Goal: Task Accomplishment & Management: Manage account settings

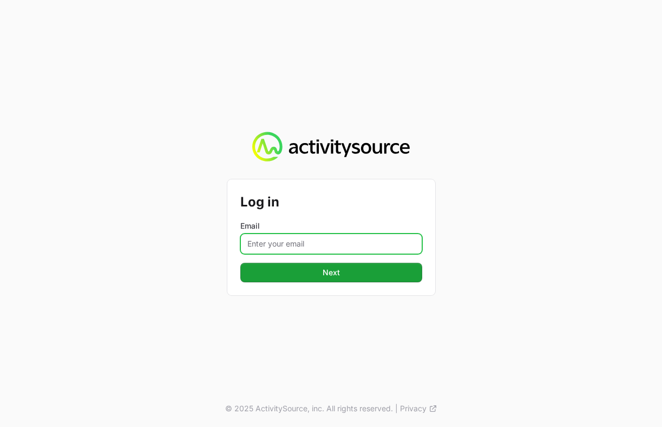
click at [311, 245] on input "Email" at bounding box center [332, 243] width 182 height 21
type input "[EMAIL_ADDRESS][DOMAIN_NAME]"
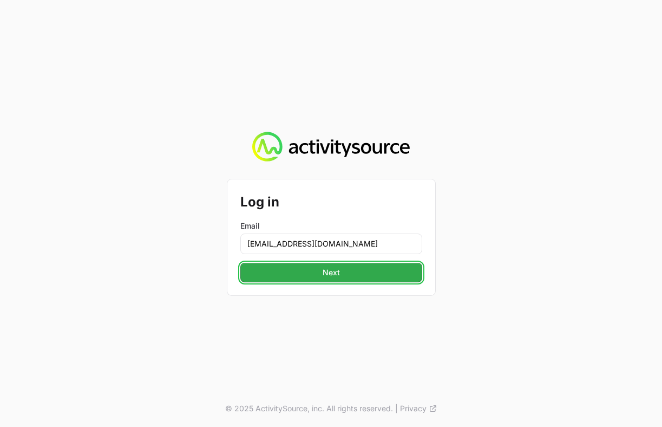
click at [358, 272] on button "Next" at bounding box center [332, 273] width 182 height 20
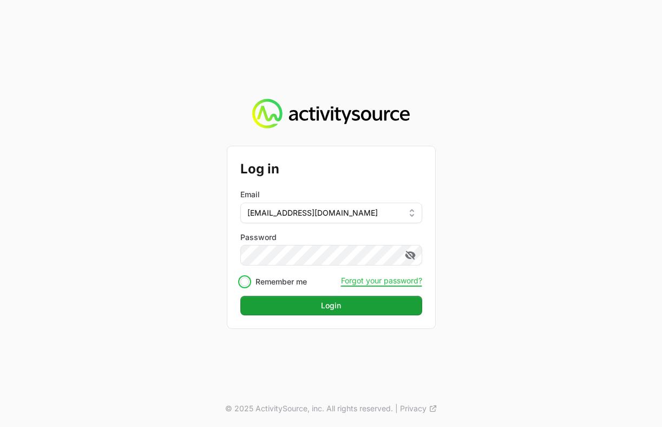
click at [248, 283] on input "Remember me" at bounding box center [245, 281] width 9 height 9
checkbox input "true"
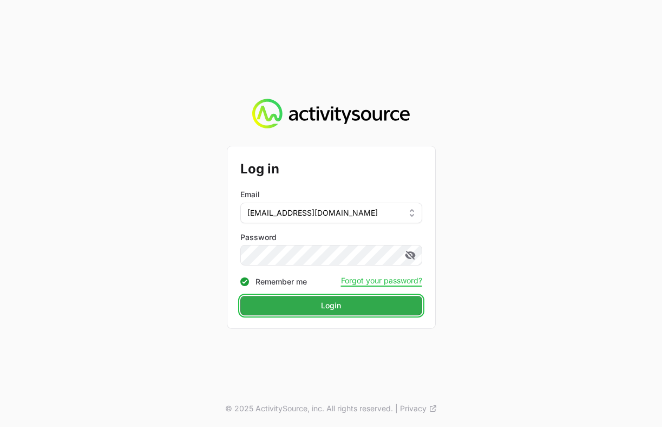
click at [308, 304] on button "Login" at bounding box center [332, 306] width 182 height 20
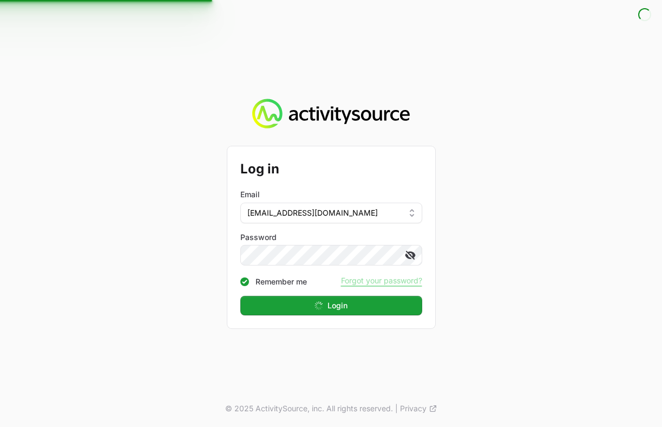
click at [411, 252] on icon at bounding box center [411, 255] width 10 height 9
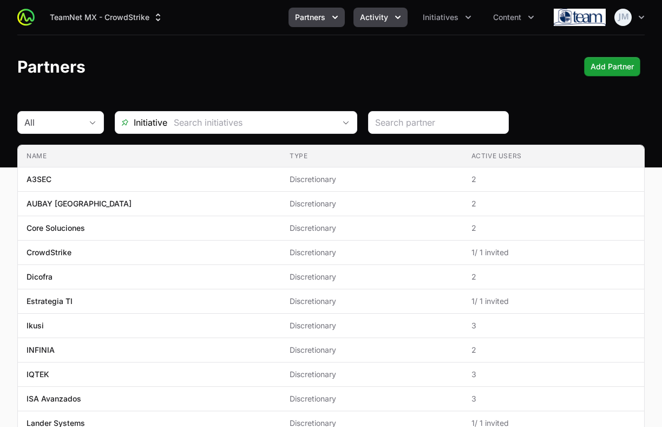
click at [395, 26] on button "Activity" at bounding box center [381, 18] width 54 height 20
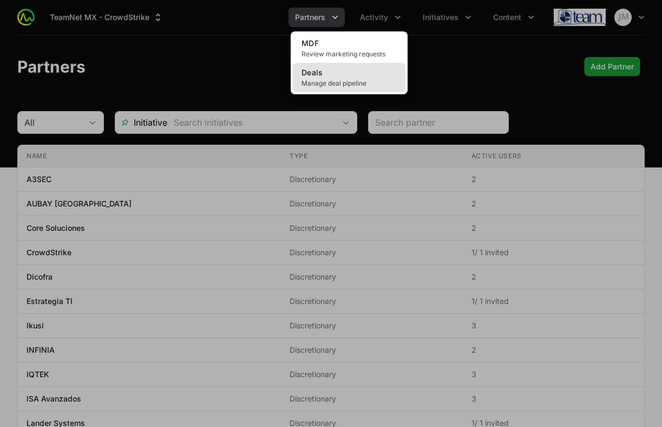
click at [337, 78] on link "Deals Manage deal pipeline" at bounding box center [349, 77] width 113 height 29
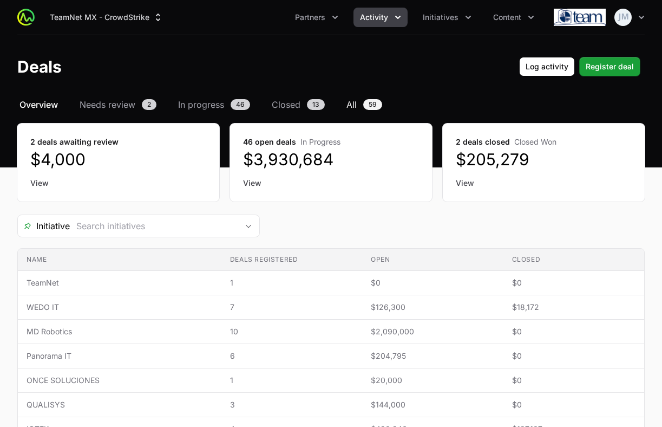
click at [358, 107] on link "All 59" at bounding box center [365, 104] width 40 height 13
